Goal: Transaction & Acquisition: Obtain resource

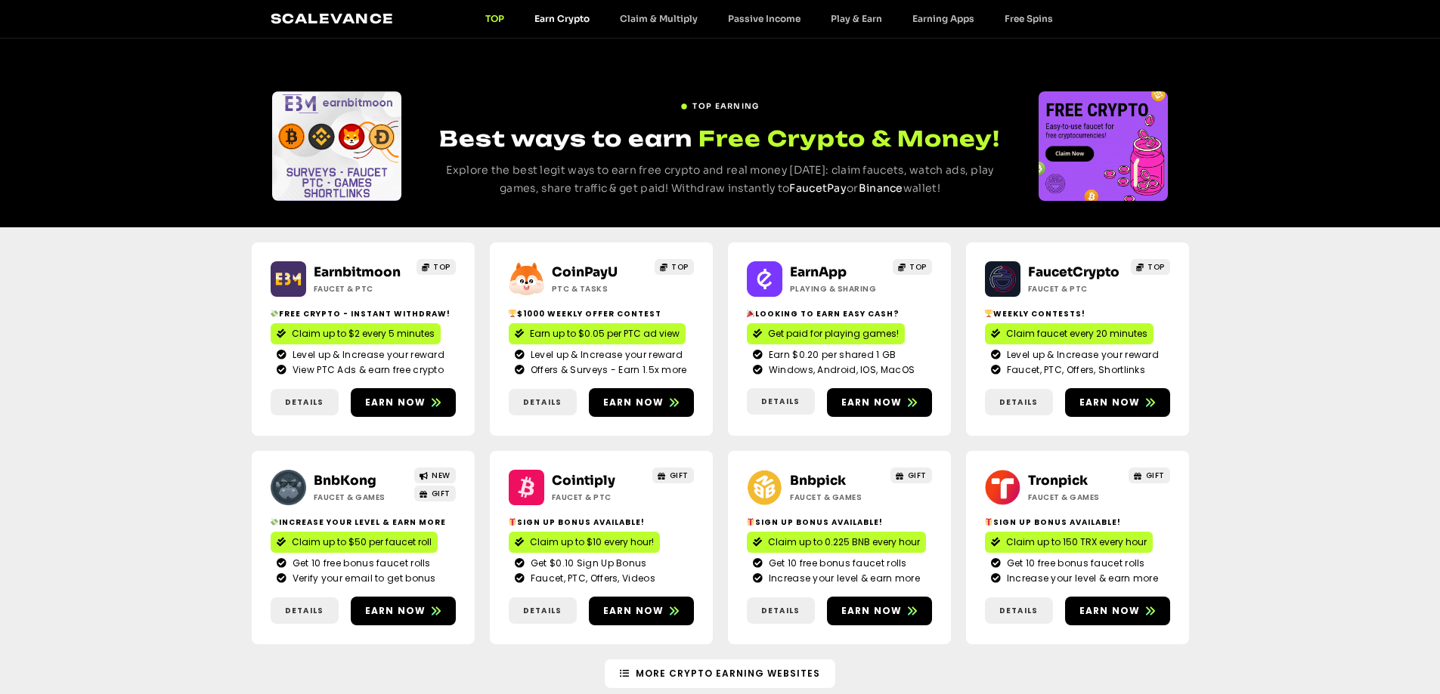
click at [554, 17] on link "Earn Crypto" at bounding box center [561, 18] width 85 height 11
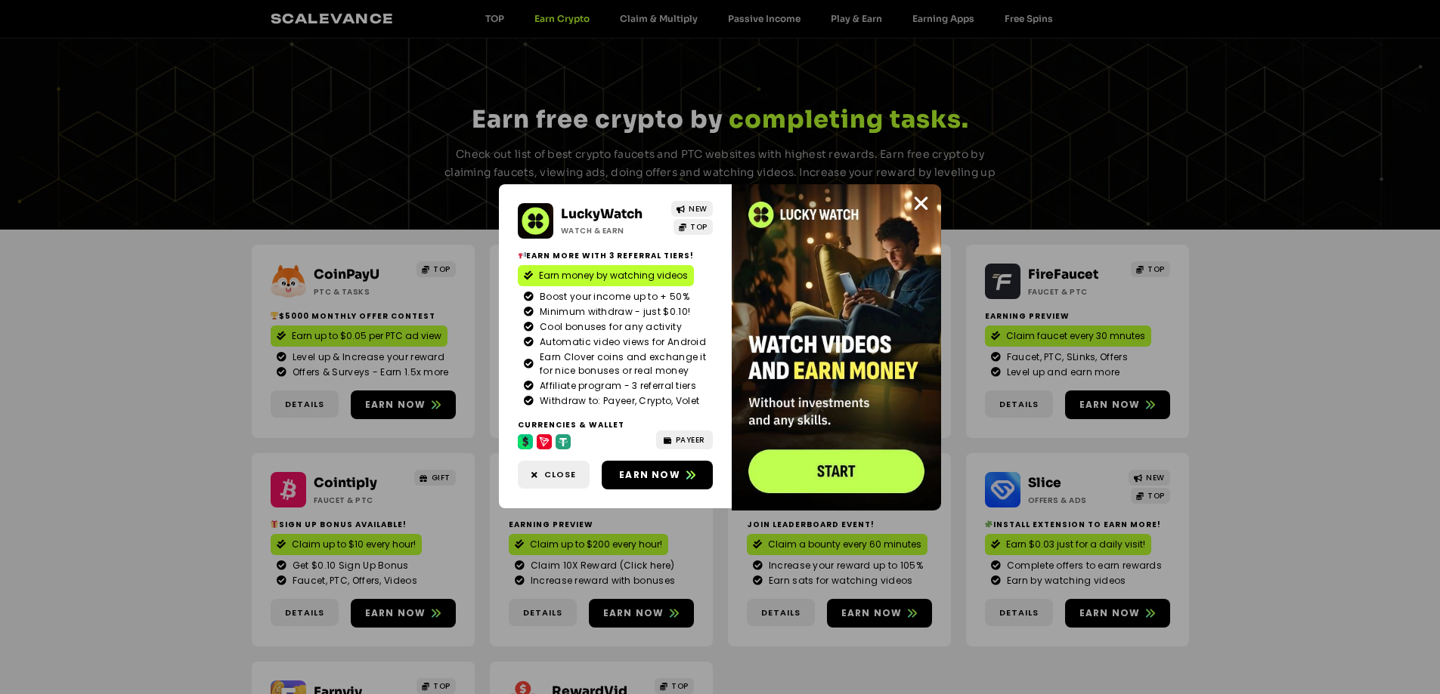
click at [1126, 169] on div "LuckyWatch Watch & Earn NEW TOP Earn more with 3 referral Tiers! Earn money by …" at bounding box center [720, 347] width 1440 height 694
